Goal: Information Seeking & Learning: Learn about a topic

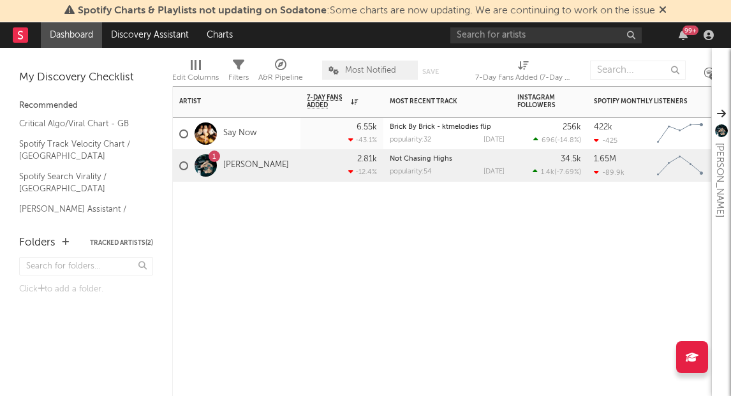
click at [234, 159] on div "1 [PERSON_NAME]" at bounding box center [234, 165] width 110 height 37
click at [235, 162] on link "[PERSON_NAME]" at bounding box center [256, 165] width 66 height 11
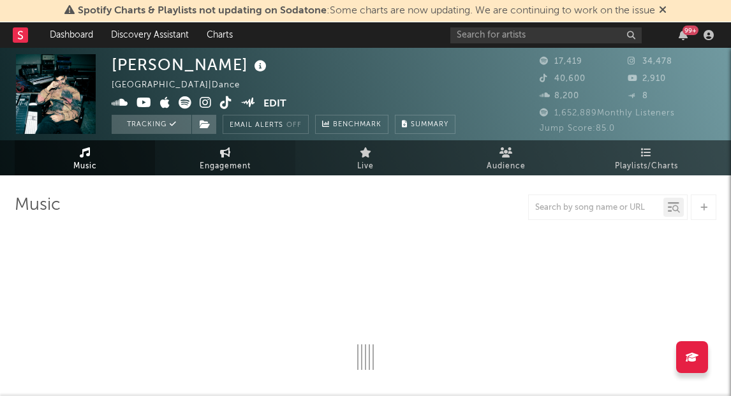
click at [218, 152] on link "Engagement" at bounding box center [225, 157] width 140 height 35
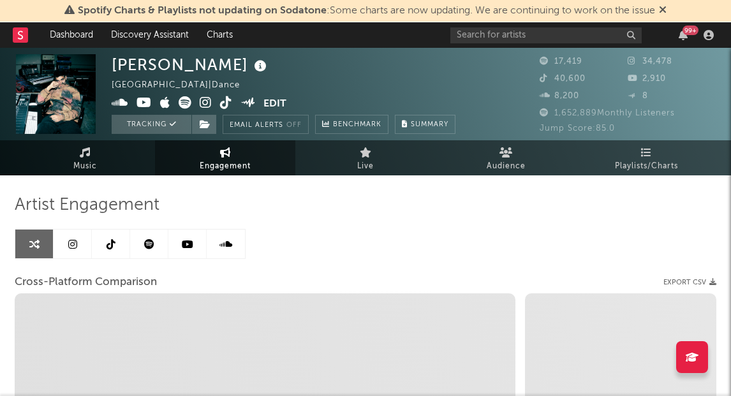
select select "1w"
click at [70, 245] on icon at bounding box center [72, 244] width 9 height 10
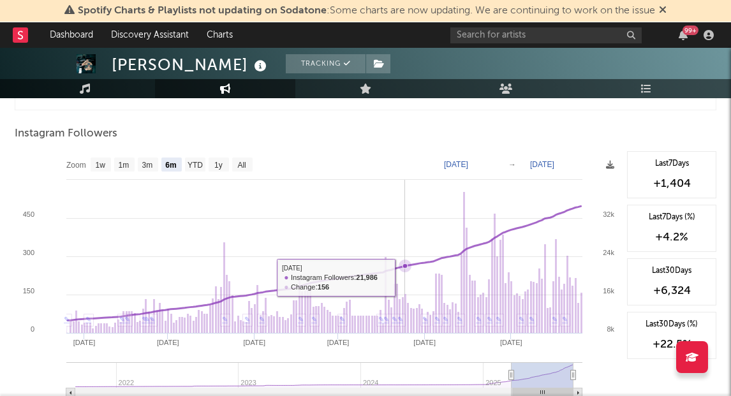
scroll to position [1940, 0]
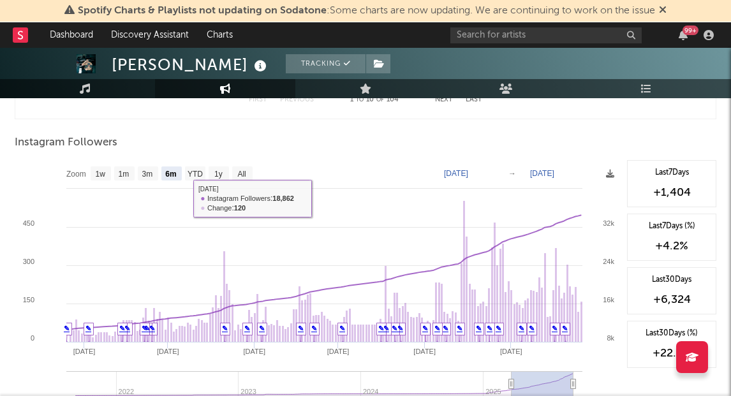
click at [105, 173] on text "1w" at bounding box center [101, 174] width 10 height 9
select select "1w"
type input "[DATE]"
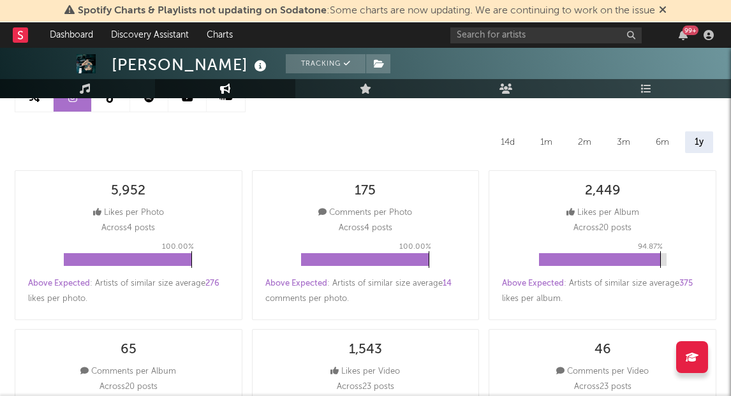
scroll to position [0, 0]
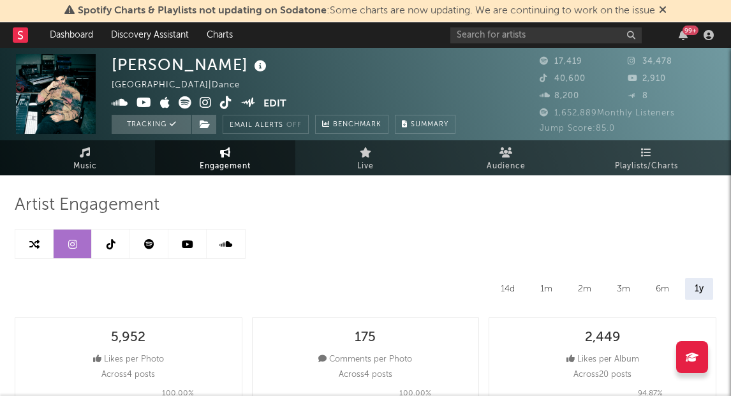
click at [105, 248] on link at bounding box center [111, 244] width 38 height 29
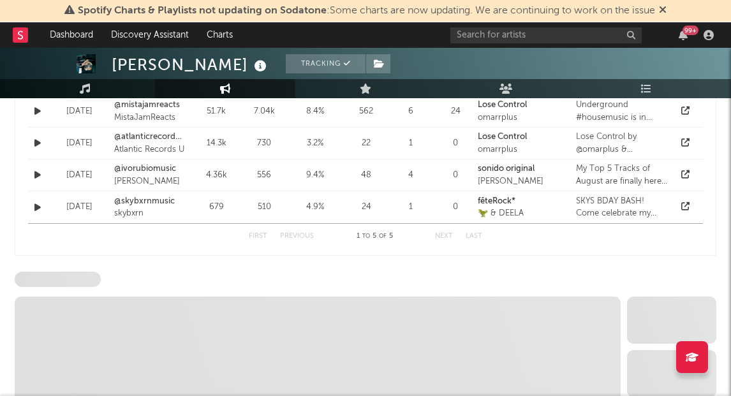
select select "6m"
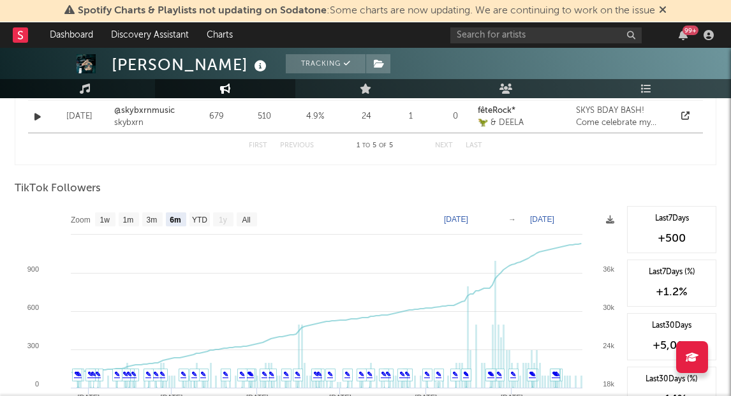
scroll to position [1159, 0]
drag, startPoint x: 105, startPoint y: 216, endPoint x: 128, endPoint y: 218, distance: 23.7
click at [105, 216] on text "1w" at bounding box center [105, 218] width 10 height 9
select select "1w"
type input "[DATE]"
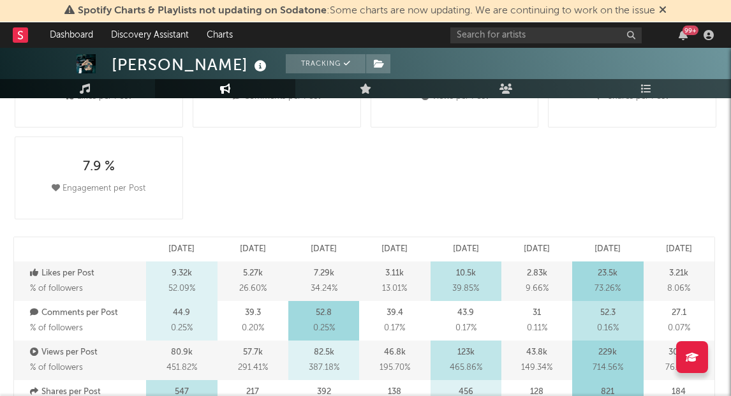
scroll to position [0, 0]
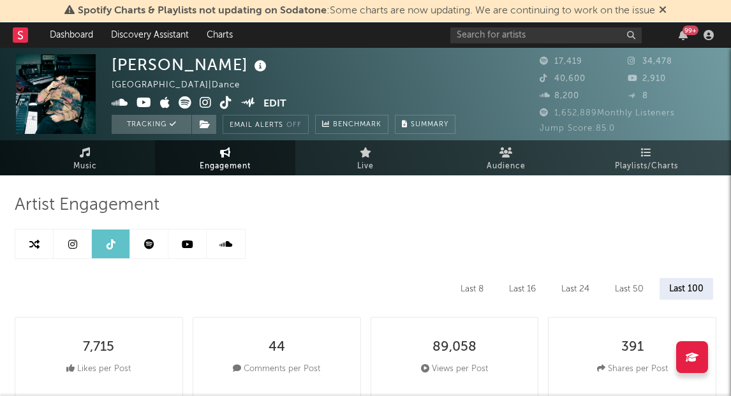
click at [195, 247] on link at bounding box center [187, 244] width 38 height 29
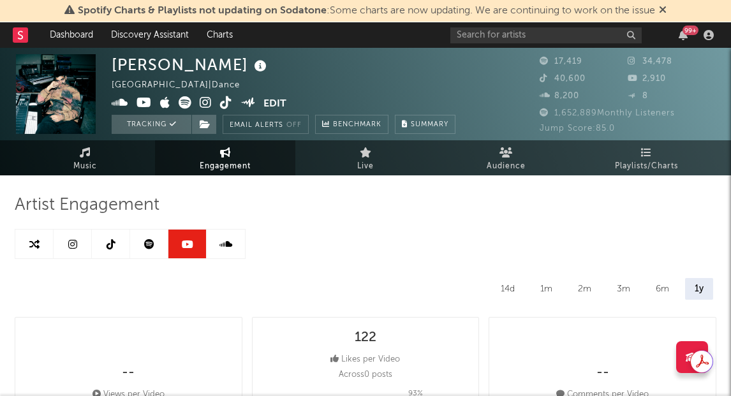
select select "6m"
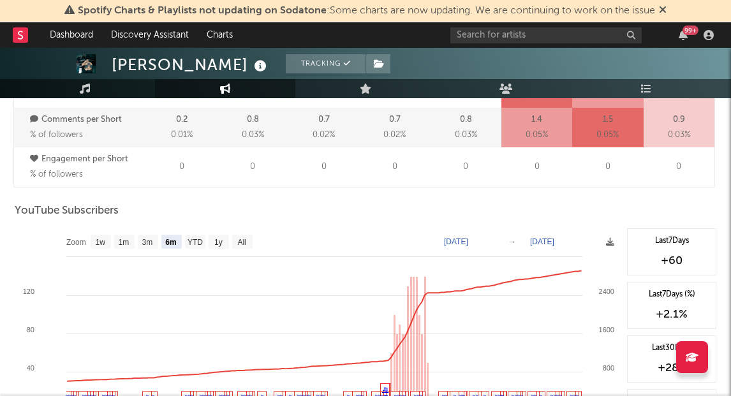
scroll to position [965, 0]
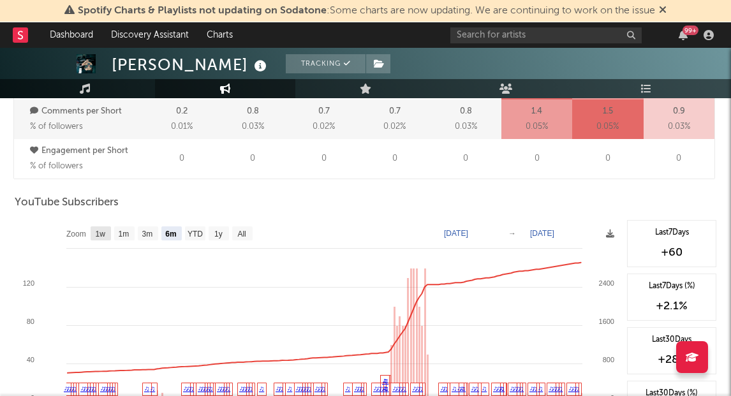
drag, startPoint x: 98, startPoint y: 235, endPoint x: 142, endPoint y: 236, distance: 44.0
click at [98, 235] on text "1w" at bounding box center [101, 234] width 10 height 9
select select "1w"
type input "[DATE]"
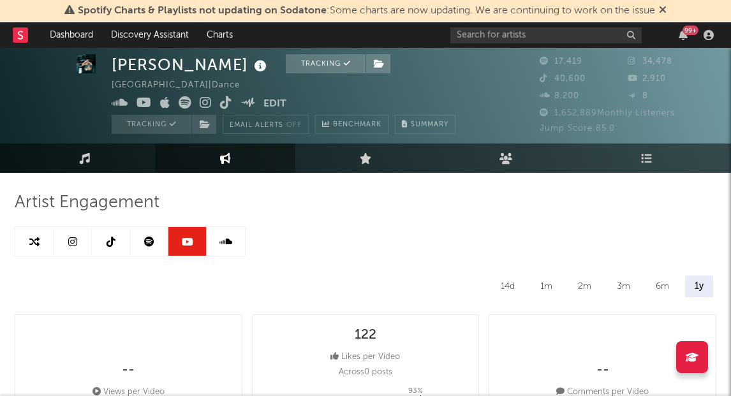
scroll to position [0, 0]
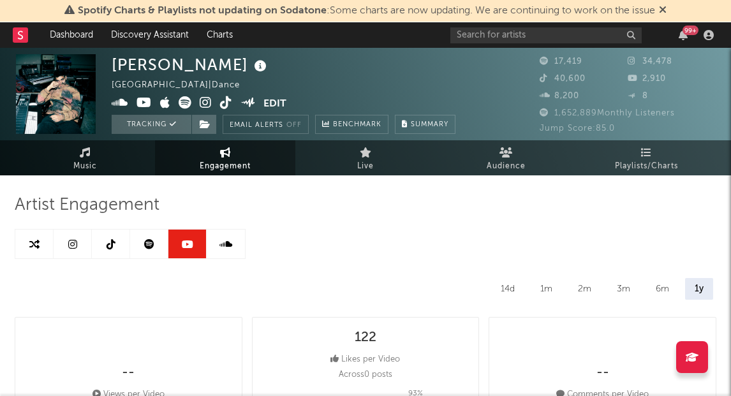
click at [151, 246] on icon at bounding box center [149, 244] width 10 height 10
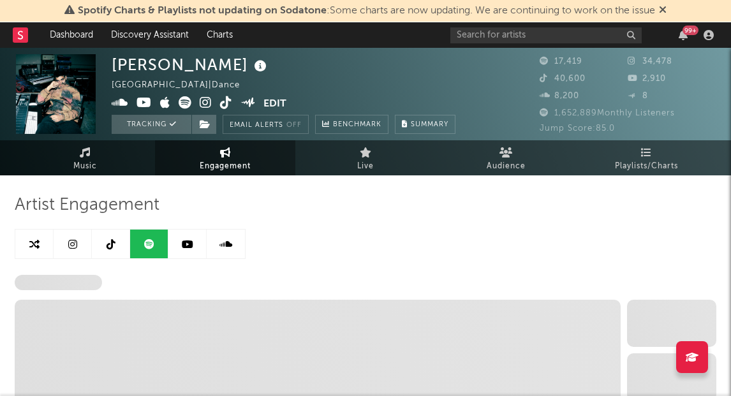
select select "6m"
select select "1w"
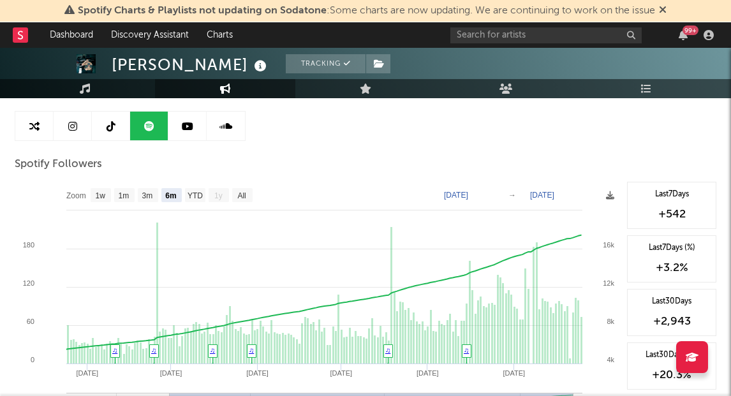
scroll to position [112, 0]
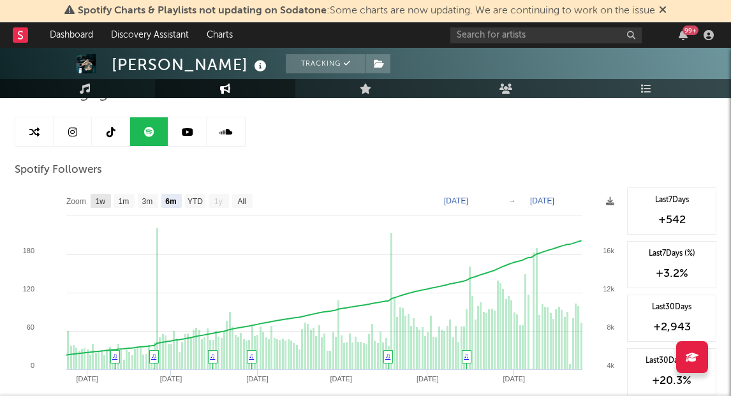
click at [103, 198] on text "1w" at bounding box center [101, 201] width 10 height 9
select select "1w"
type input "[DATE]"
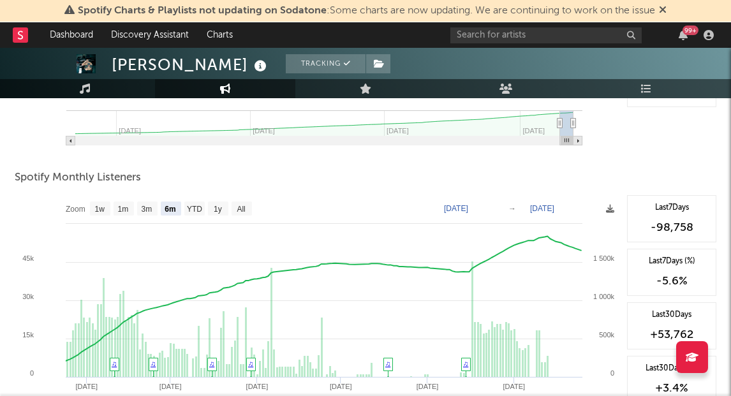
scroll to position [424, 0]
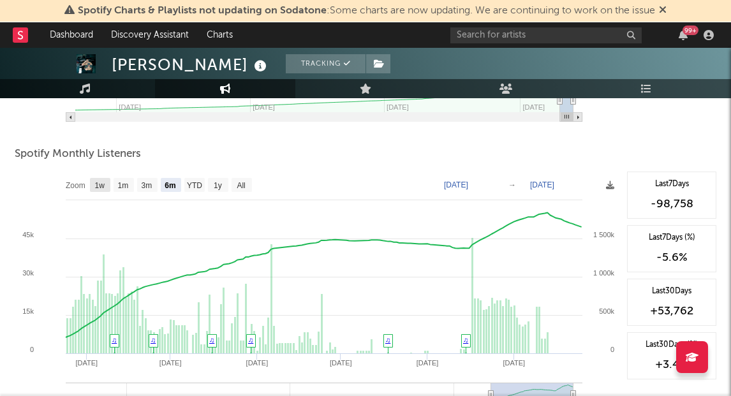
click at [104, 188] on text "1w" at bounding box center [100, 185] width 10 height 9
select select "1w"
type input "[DATE]"
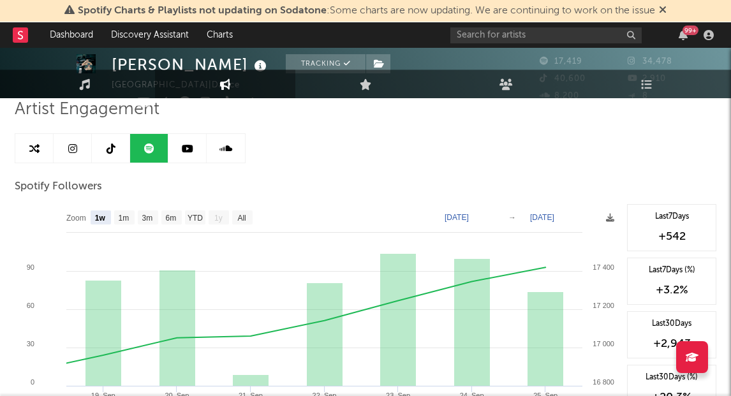
scroll to position [0, 0]
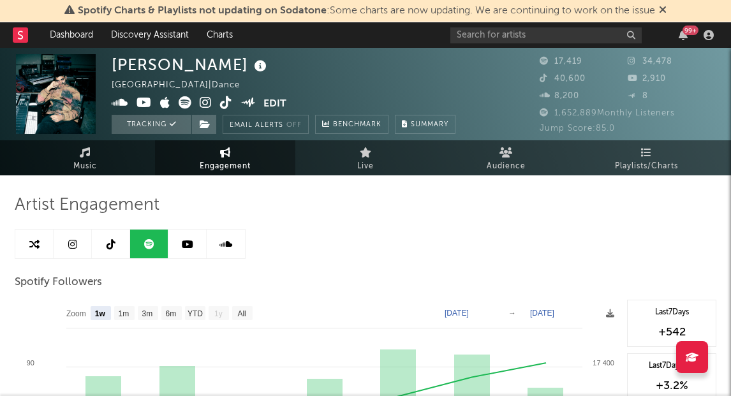
click at [230, 243] on icon at bounding box center [225, 244] width 13 height 10
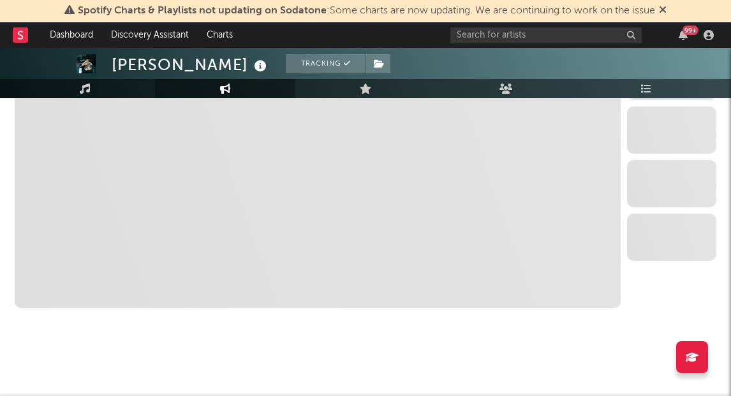
select select "1w"
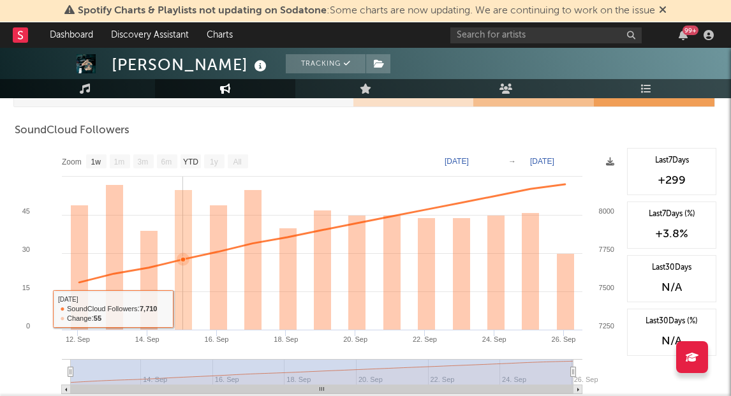
scroll to position [760, 0]
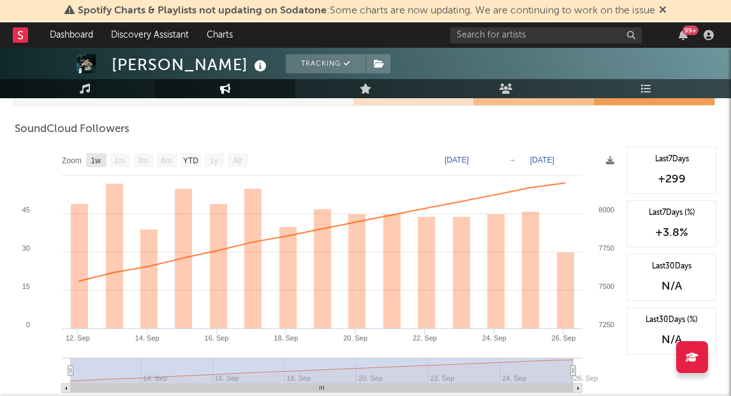
click at [93, 154] on rect at bounding box center [96, 160] width 20 height 14
select select "1w"
type input "[DATE]"
